Goal: Find specific page/section: Find specific page/section

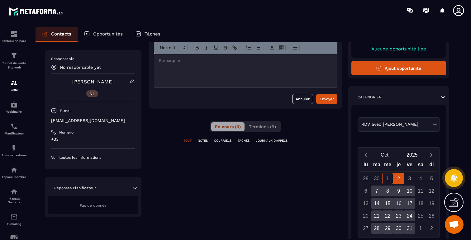
scroll to position [67, 0]
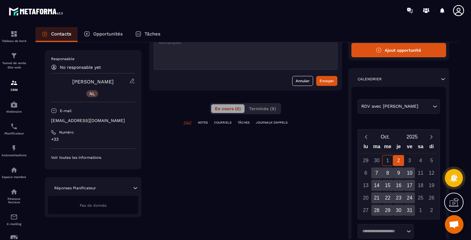
click at [85, 208] on div "Pas de donnée" at bounding box center [93, 205] width 90 height 18
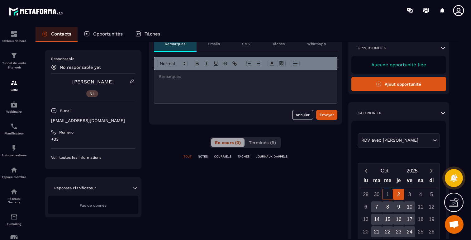
scroll to position [0, 0]
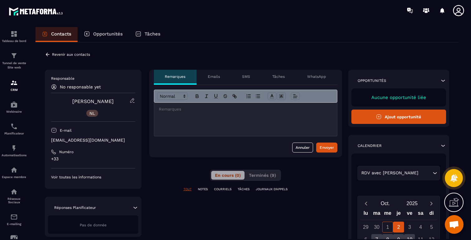
click at [377, 115] on icon at bounding box center [379, 117] width 6 height 6
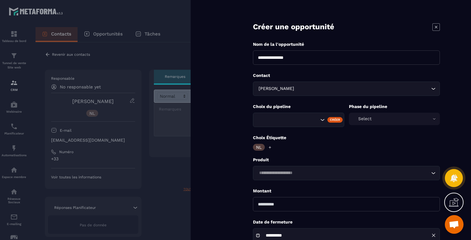
click at [436, 24] on icon at bounding box center [435, 26] width 7 height 7
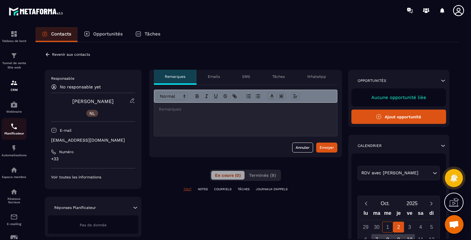
click at [17, 134] on p "Planificateur" at bounding box center [14, 133] width 25 height 3
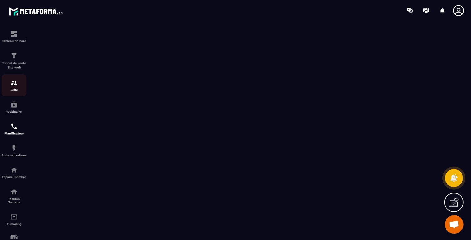
click at [17, 87] on div "CRM" at bounding box center [14, 85] width 25 height 12
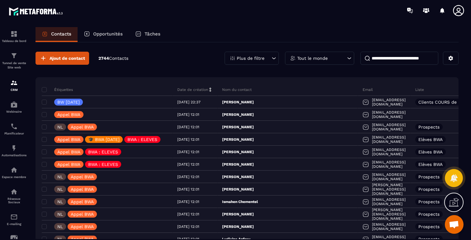
click at [376, 57] on input at bounding box center [399, 58] width 78 height 13
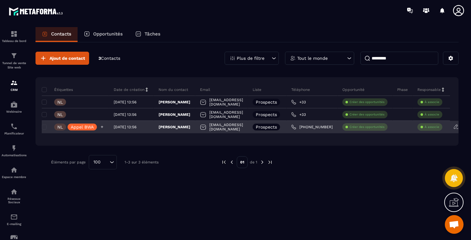
type input "*********"
click at [85, 127] on p "Appel BWA" at bounding box center [82, 127] width 23 height 4
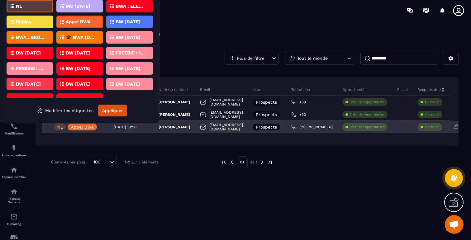
click at [171, 126] on p "[PERSON_NAME]" at bounding box center [175, 127] width 32 height 5
